Goal: Information Seeking & Learning: Learn about a topic

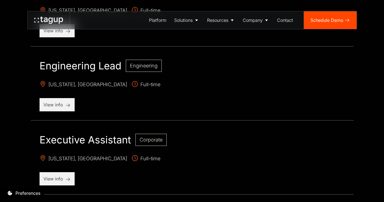
scroll to position [271, 0]
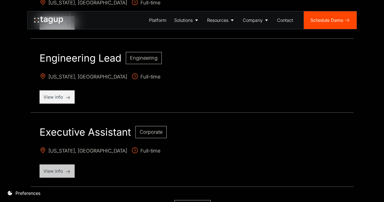
click at [64, 168] on p "View info" at bounding box center [56, 171] width 27 height 7
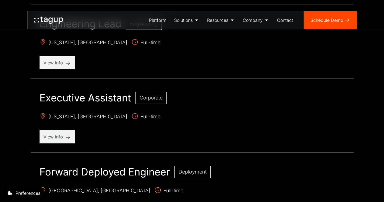
scroll to position [317, 0]
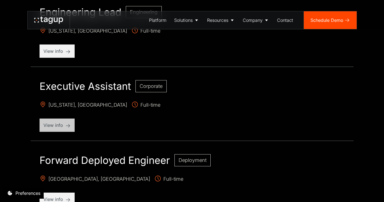
click at [57, 126] on p "View info" at bounding box center [56, 125] width 27 height 7
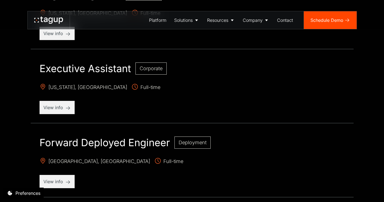
scroll to position [360, 0]
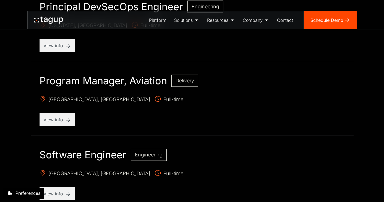
scroll to position [619, 0]
click at [54, 119] on p "View info" at bounding box center [56, 119] width 27 height 7
